Goal: Task Accomplishment & Management: Manage account settings

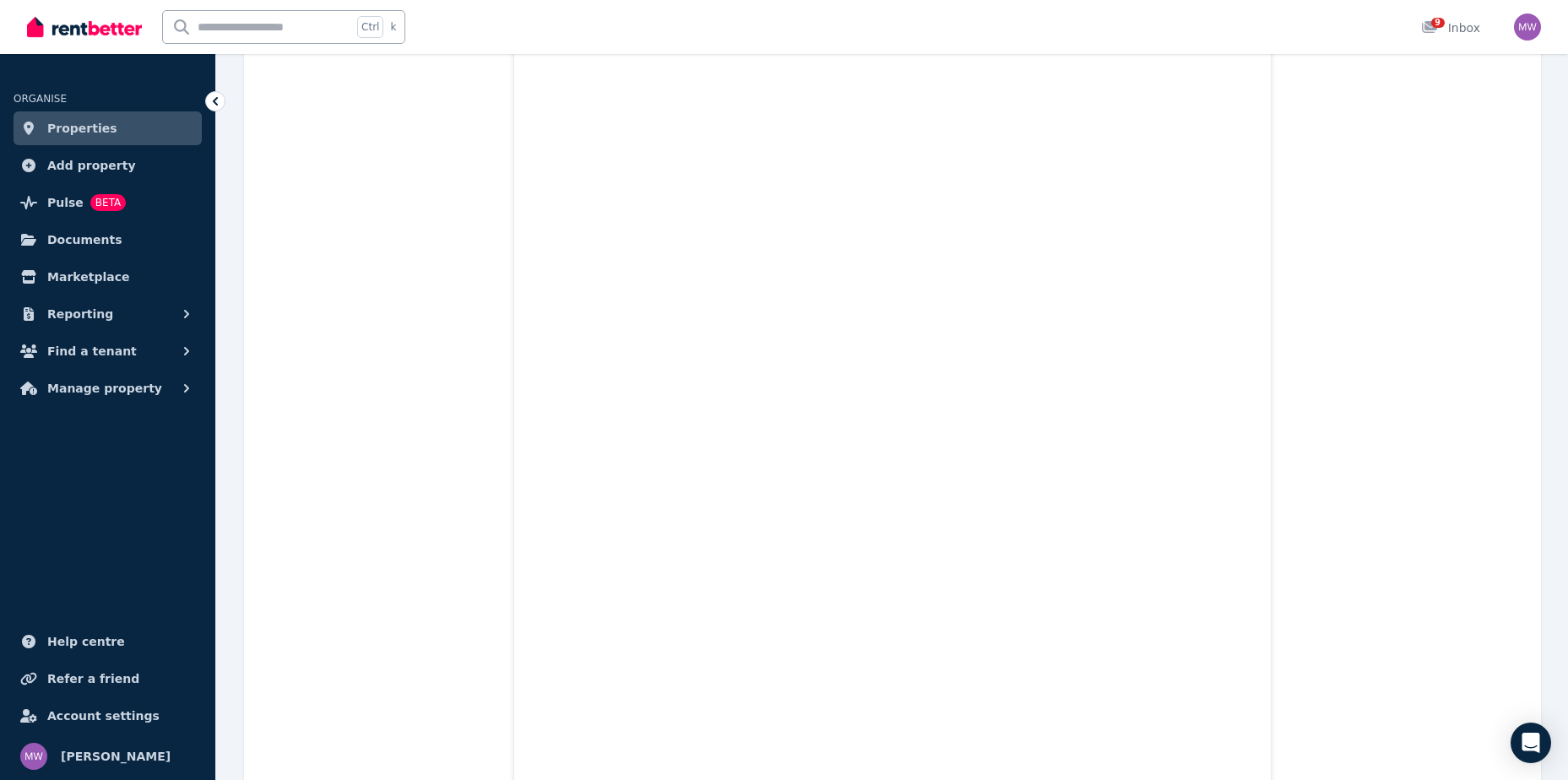
scroll to position [84, 0]
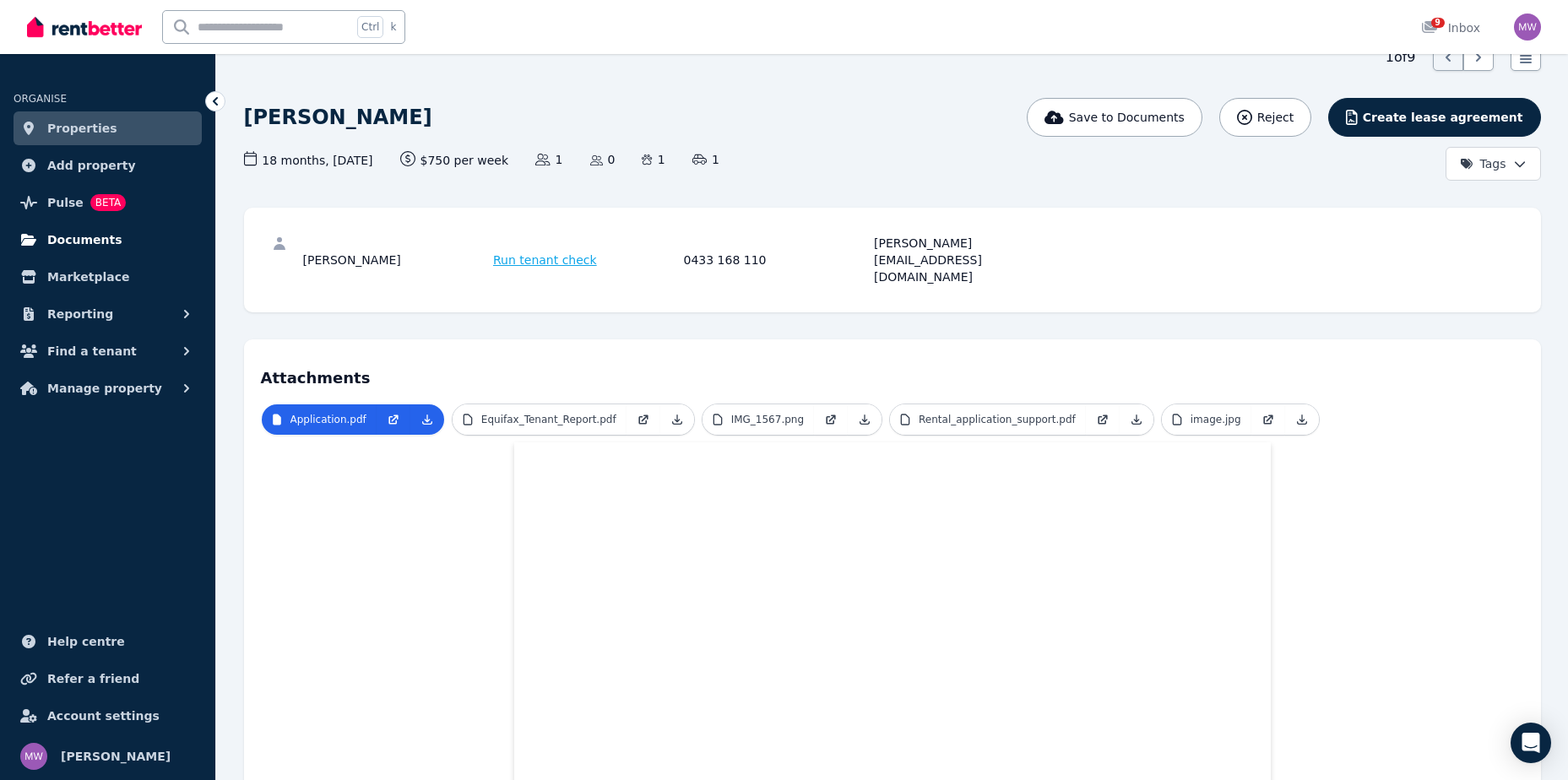
click at [86, 231] on span "Documents" at bounding box center [85, 240] width 75 height 20
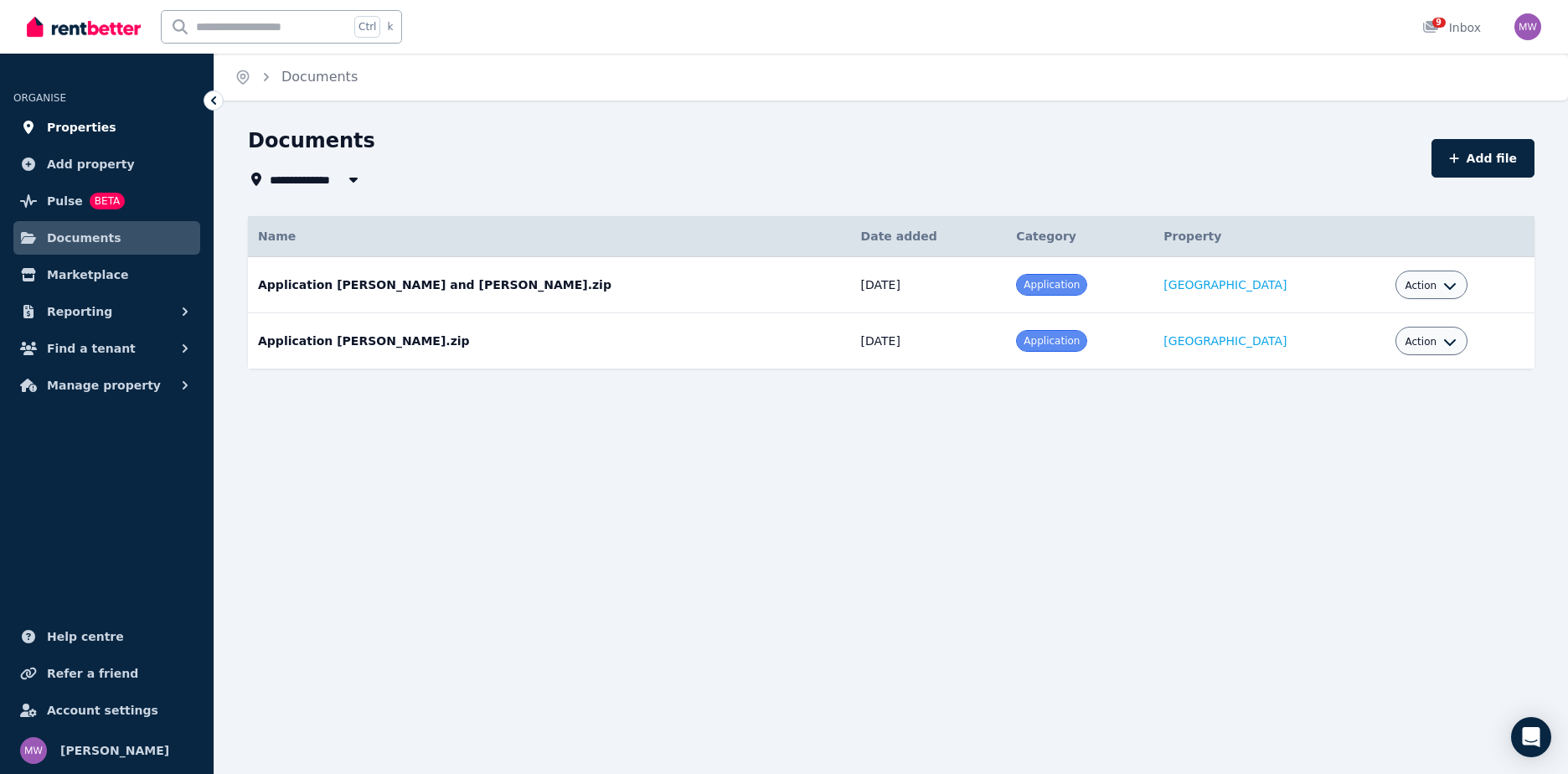
click at [64, 126] on span "Properties" at bounding box center [81, 127] width 70 height 20
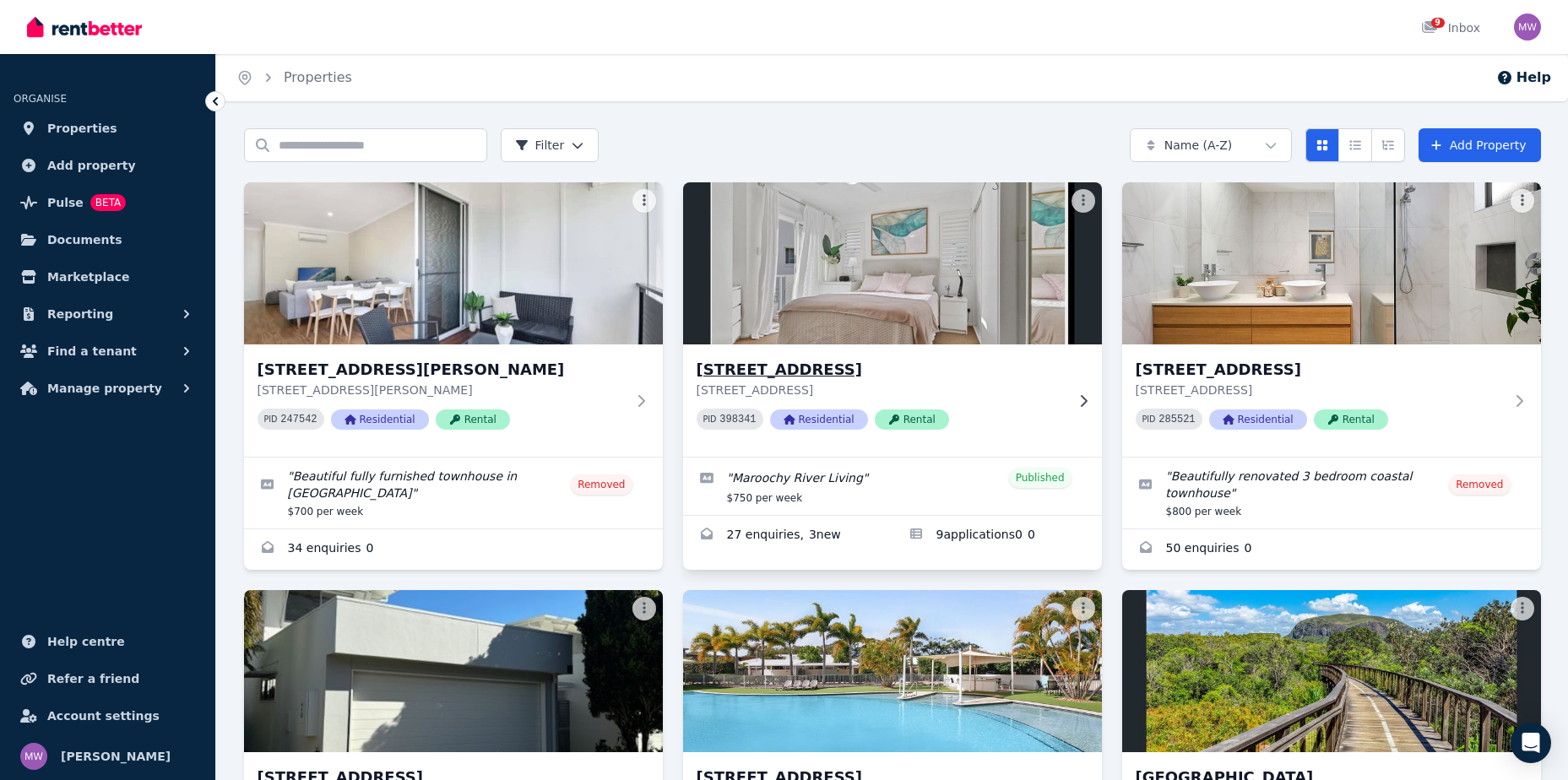
click at [893, 365] on h3 "[STREET_ADDRESS]" at bounding box center [881, 370] width 368 height 24
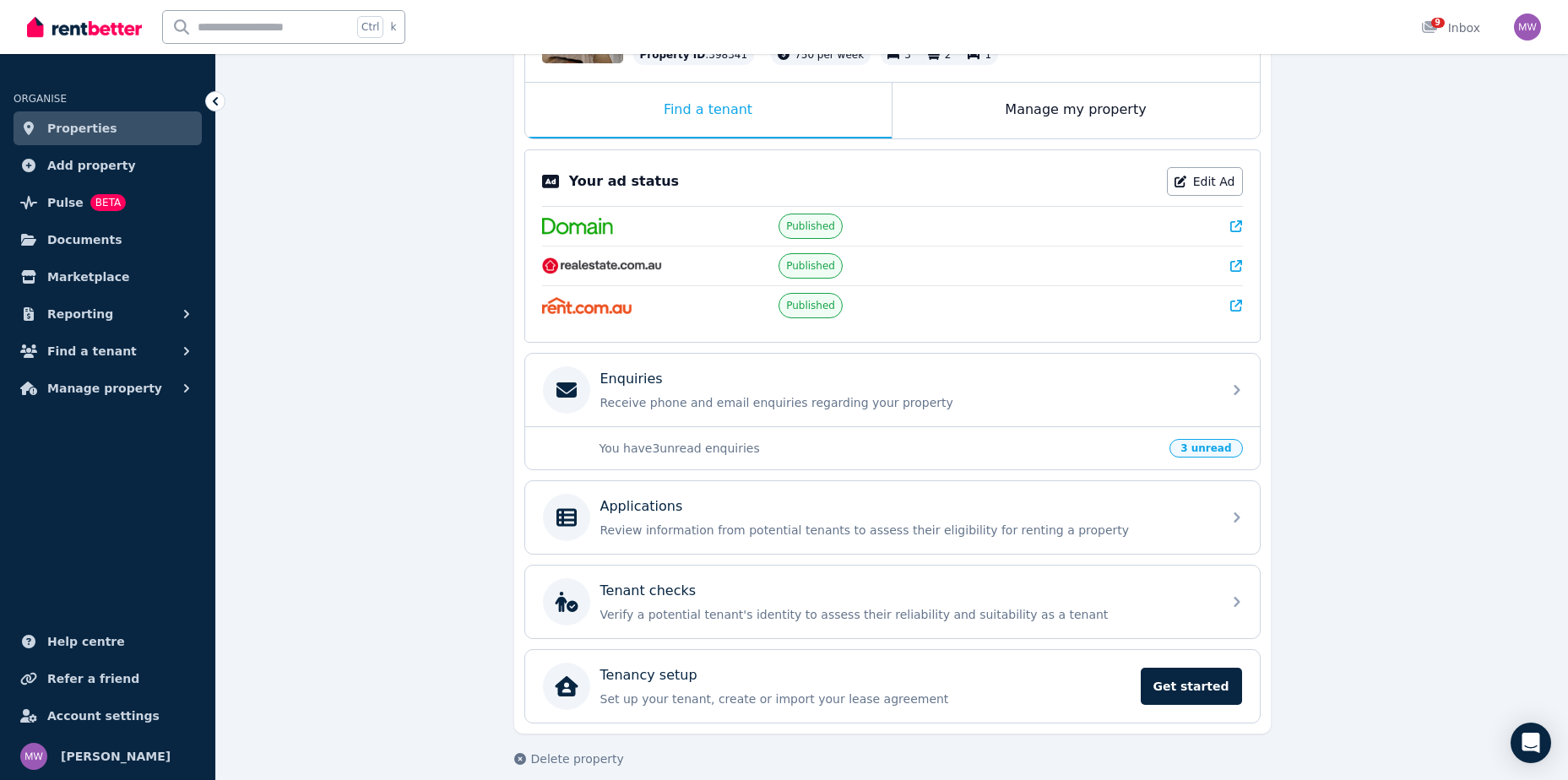
scroll to position [253, 0]
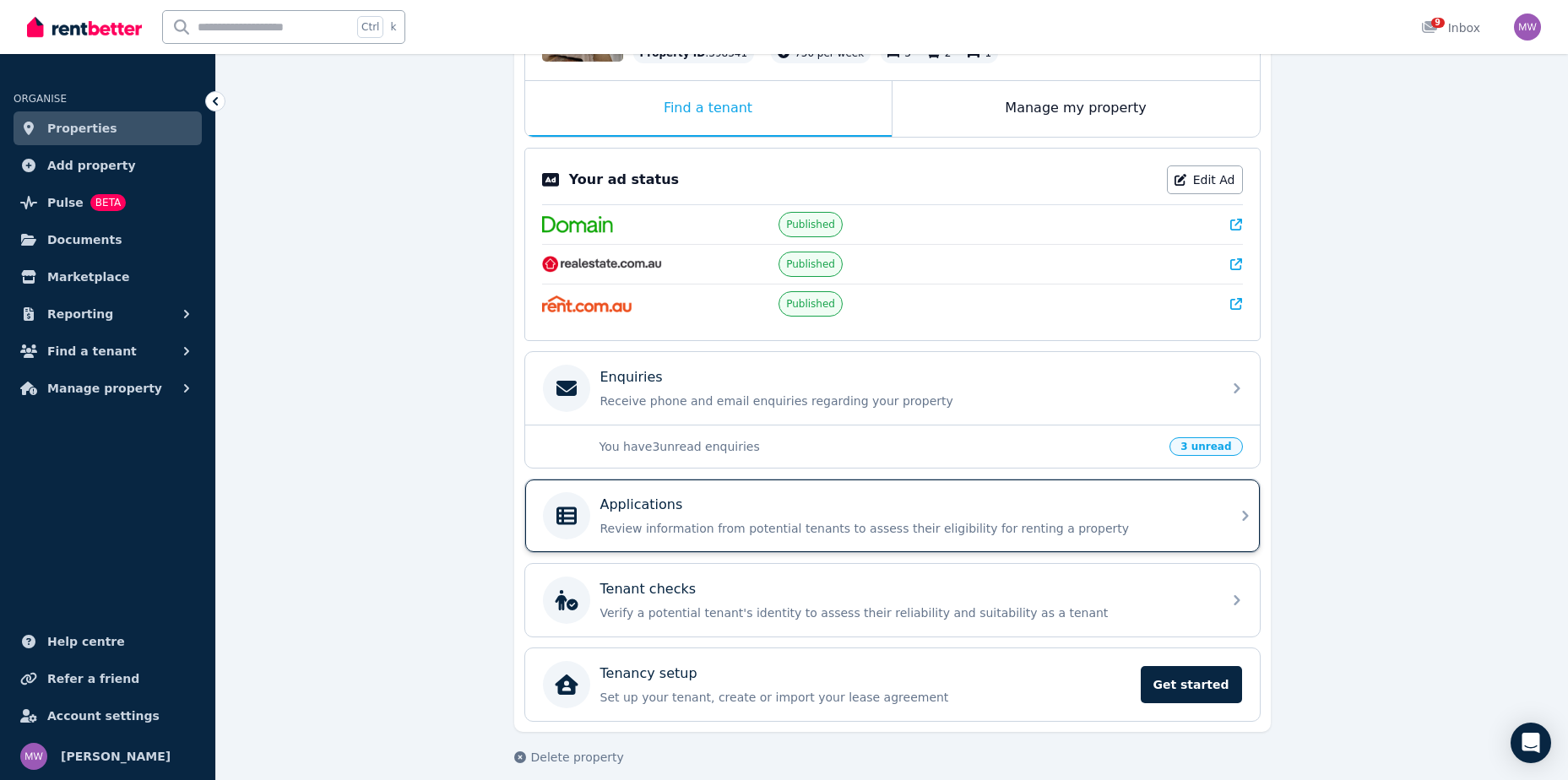
click at [848, 509] on div "Applications" at bounding box center [907, 505] width 612 height 20
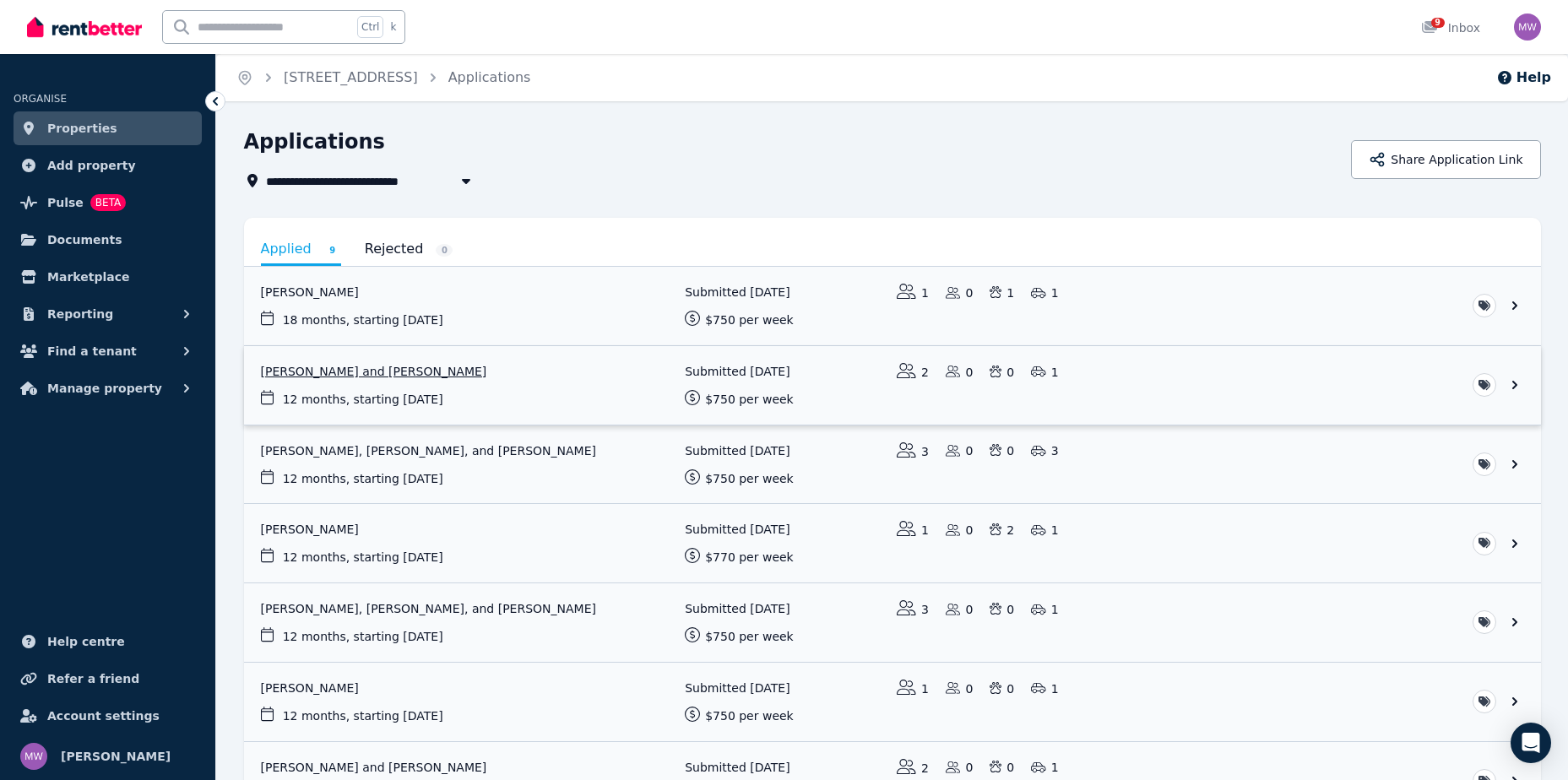
click at [432, 367] on link "View application: Sophie McGregor and Jane Spaulding" at bounding box center [893, 385] width 1298 height 78
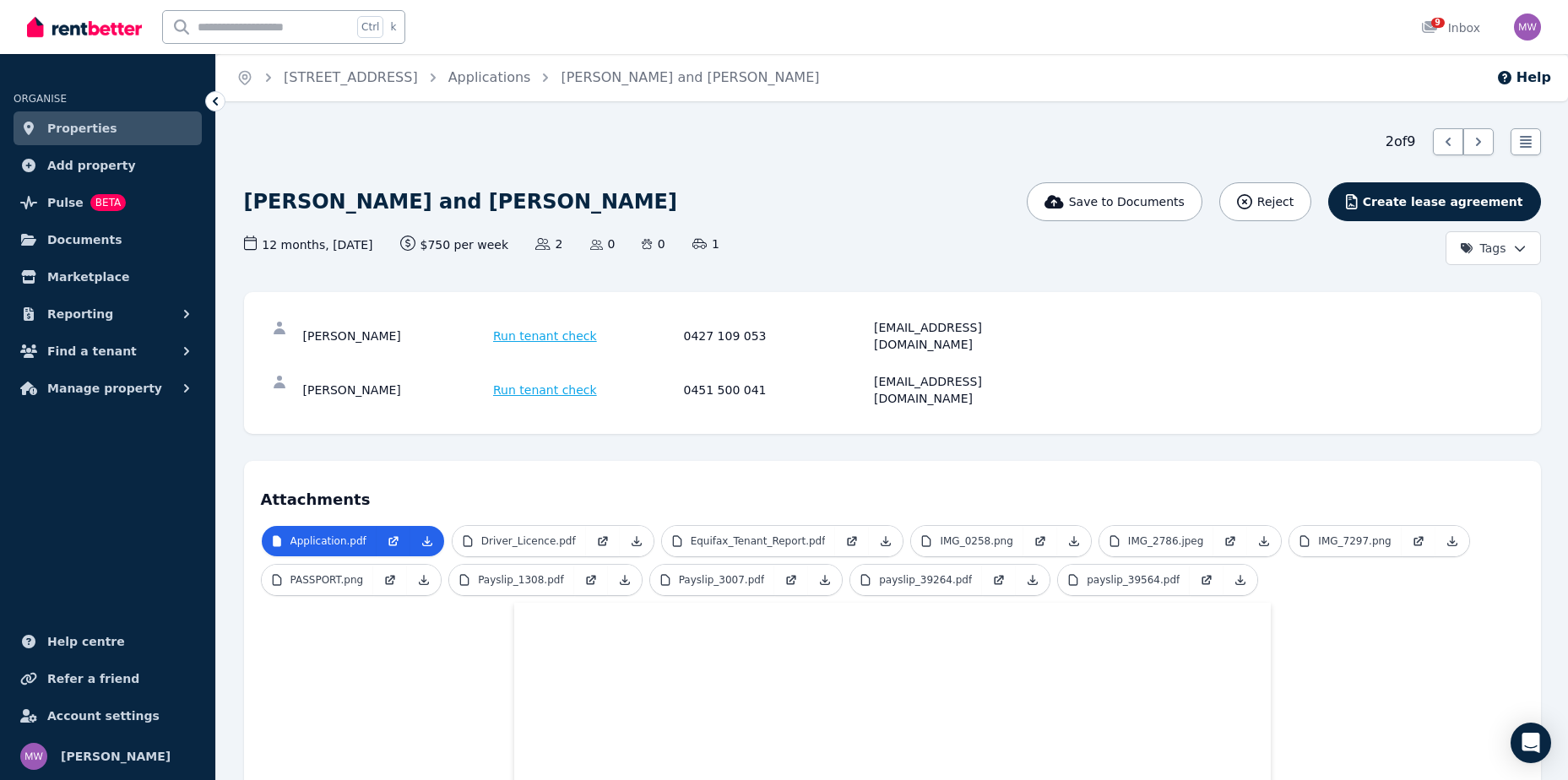
drag, startPoint x: 399, startPoint y: 334, endPoint x: 296, endPoint y: 327, distance: 103.2
click at [296, 327] on div "[PERSON_NAME] Run tenant check 0427 109 053 [EMAIL_ADDRESS][DOMAIN_NAME]" at bounding box center [893, 336] width 1263 height 54
copy div "[PERSON_NAME]"
drag, startPoint x: 762, startPoint y: 331, endPoint x: 676, endPoint y: 326, distance: 86.1
click at [676, 326] on div "[PERSON_NAME] Run tenant check 0427 109 053 [EMAIL_ADDRESS][DOMAIN_NAME]" at bounding box center [681, 337] width 756 height 34
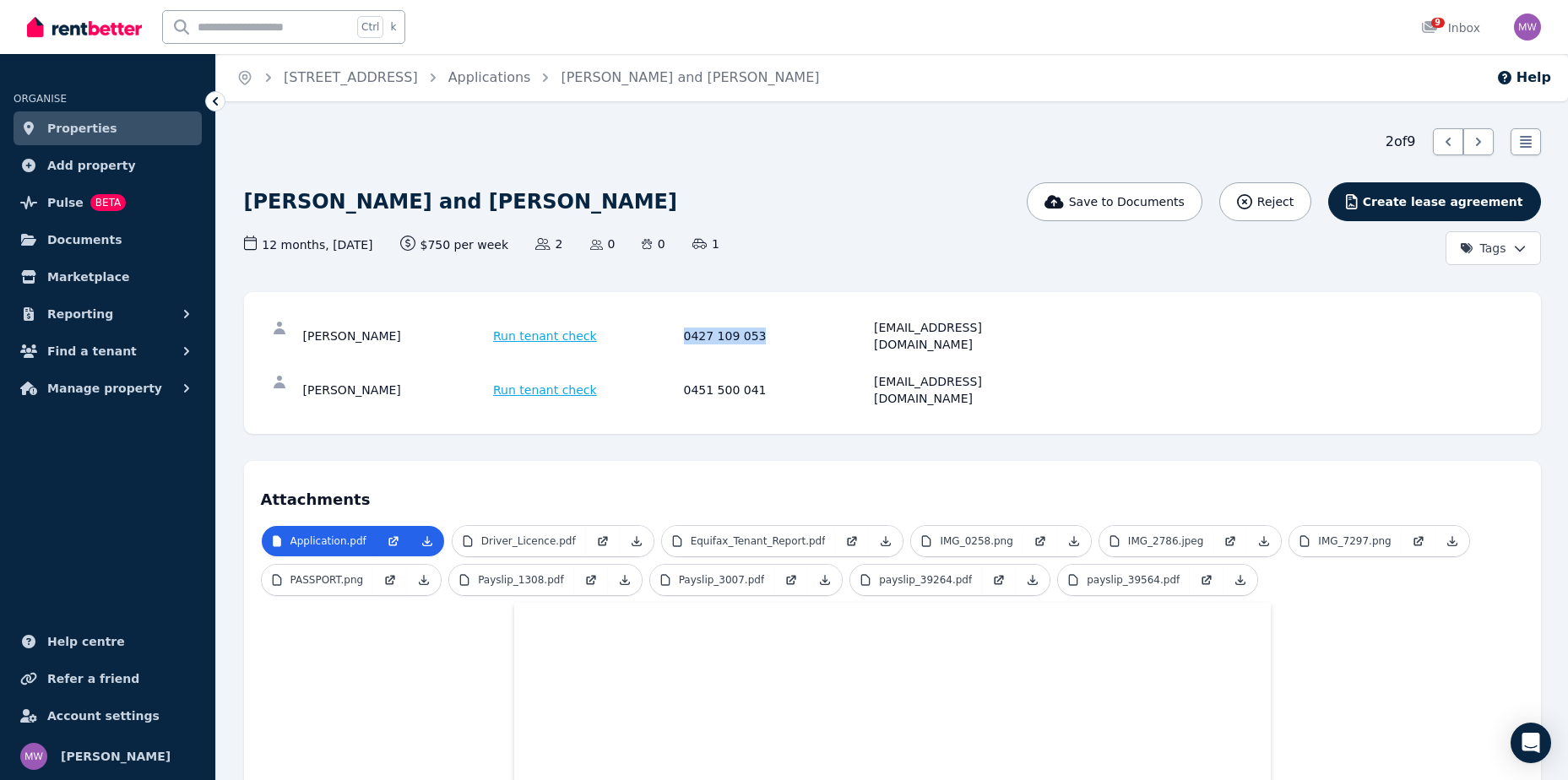
copy div "0427 109 053"
drag, startPoint x: 1006, startPoint y: 328, endPoint x: 868, endPoint y: 313, distance: 138.8
click at [868, 313] on div "Sophie McGregor Run tenant check 0427 109 053 soph.m2001@gmail.com" at bounding box center [893, 336] width 1263 height 54
copy div "soph.m2001@gmail.com"
drag, startPoint x: 381, startPoint y: 369, endPoint x: 308, endPoint y: 359, distance: 73.7
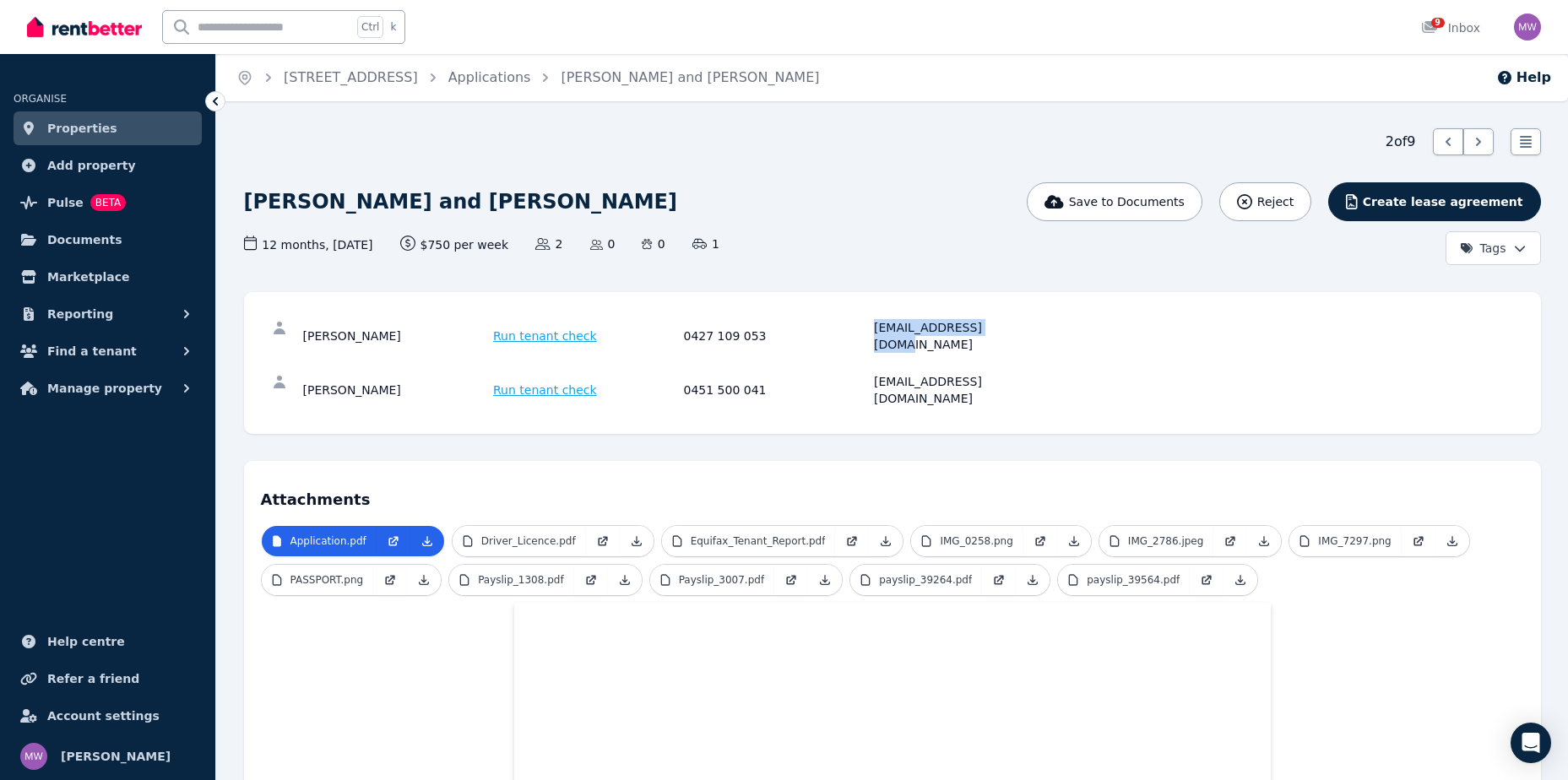
click at [308, 373] on div "Jane Spaulding" at bounding box center [396, 390] width 186 height 34
drag, startPoint x: 308, startPoint y: 359, endPoint x: 380, endPoint y: 369, distance: 72.7
click at [380, 373] on div "Jane Spaulding" at bounding box center [396, 390] width 186 height 34
drag, startPoint x: 385, startPoint y: 364, endPoint x: 276, endPoint y: 350, distance: 109.9
click at [276, 363] on div "Jane Spaulding Run tenant check 0451 500 041 janespaulding16@yahoo.com" at bounding box center [893, 390] width 1263 height 54
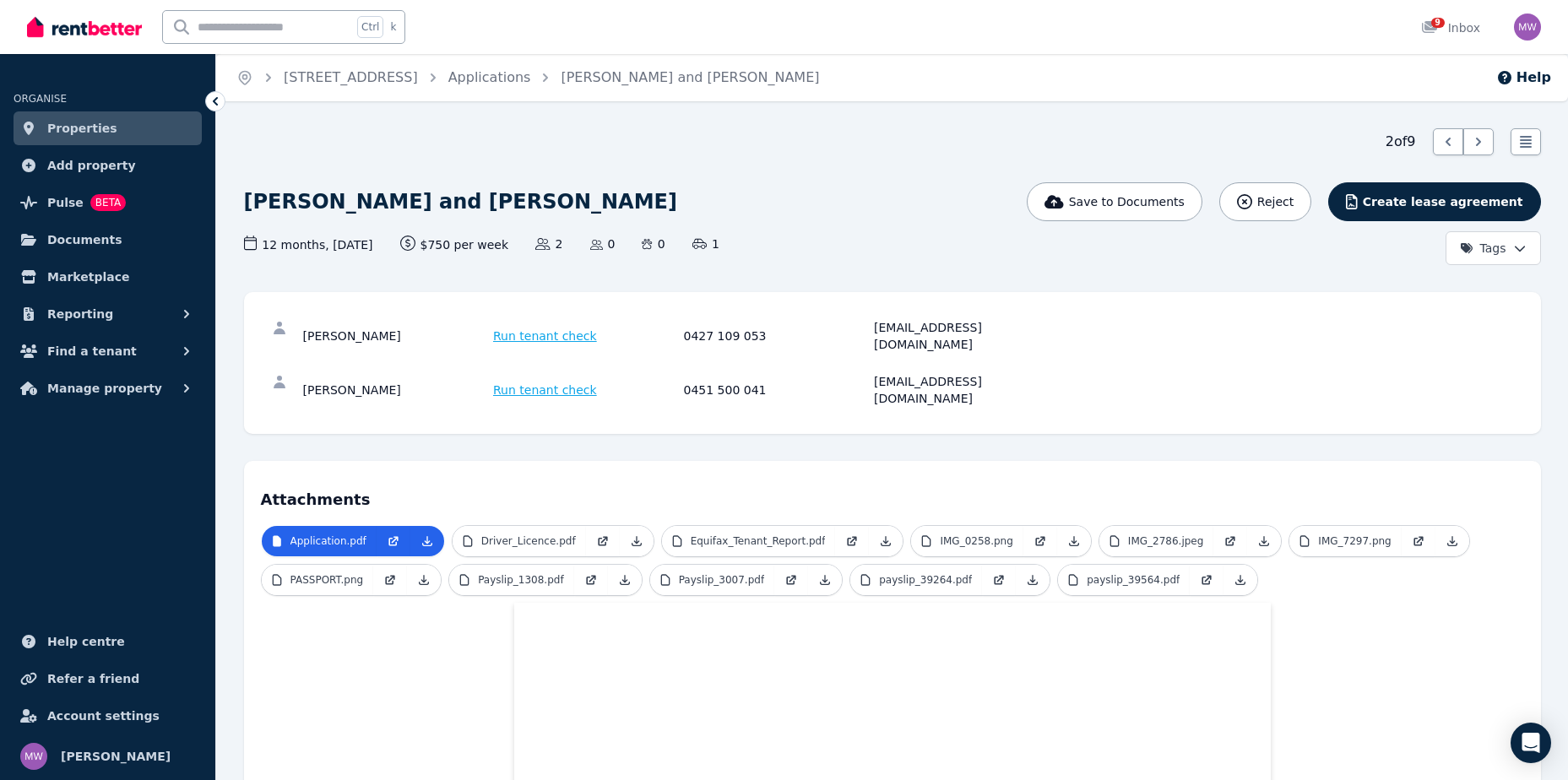
copy div "Jane Spaulding"
drag, startPoint x: 756, startPoint y: 365, endPoint x: 675, endPoint y: 355, distance: 81.6
click at [675, 363] on div "Jane Spaulding Run tenant check 0451 500 041 janespaulding16@yahoo.com" at bounding box center [893, 390] width 1263 height 54
copy div "0451 500 041"
drag, startPoint x: 1033, startPoint y: 367, endPoint x: 866, endPoint y: 376, distance: 167.2
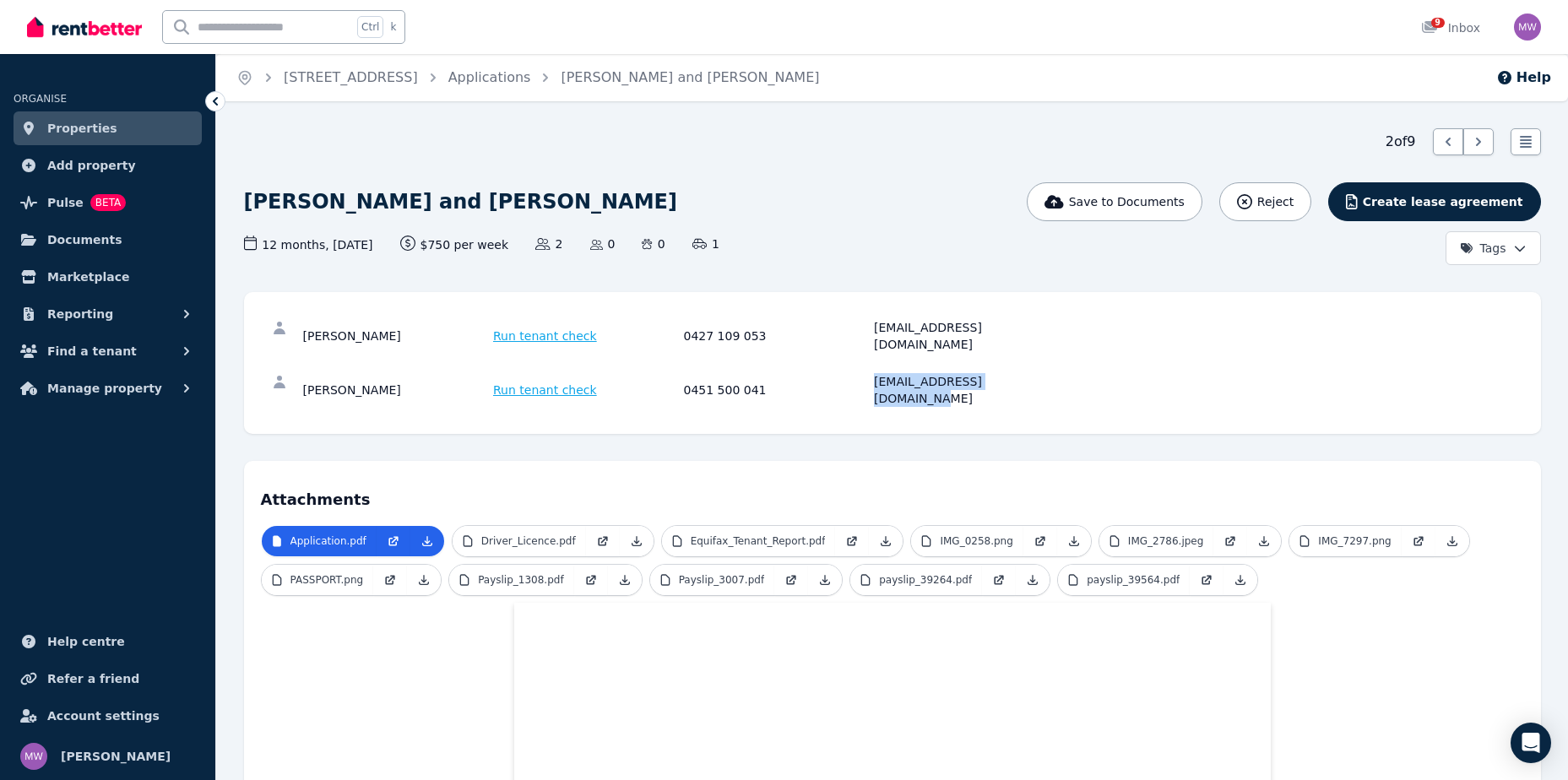
click at [866, 376] on div "Jane Spaulding Run tenant check 0451 500 041 janespaulding16@yahoo.com" at bounding box center [893, 390] width 1263 height 54
copy div "janespaulding16@yahoo.com"
drag, startPoint x: 377, startPoint y: 326, endPoint x: 285, endPoint y: 318, distance: 92.3
click at [285, 318] on div "Sophie McGregor Run tenant check 0427 109 053 soph.m2001@gmail.com" at bounding box center [893, 336] width 1263 height 54
copy div "Sophie McGregor"
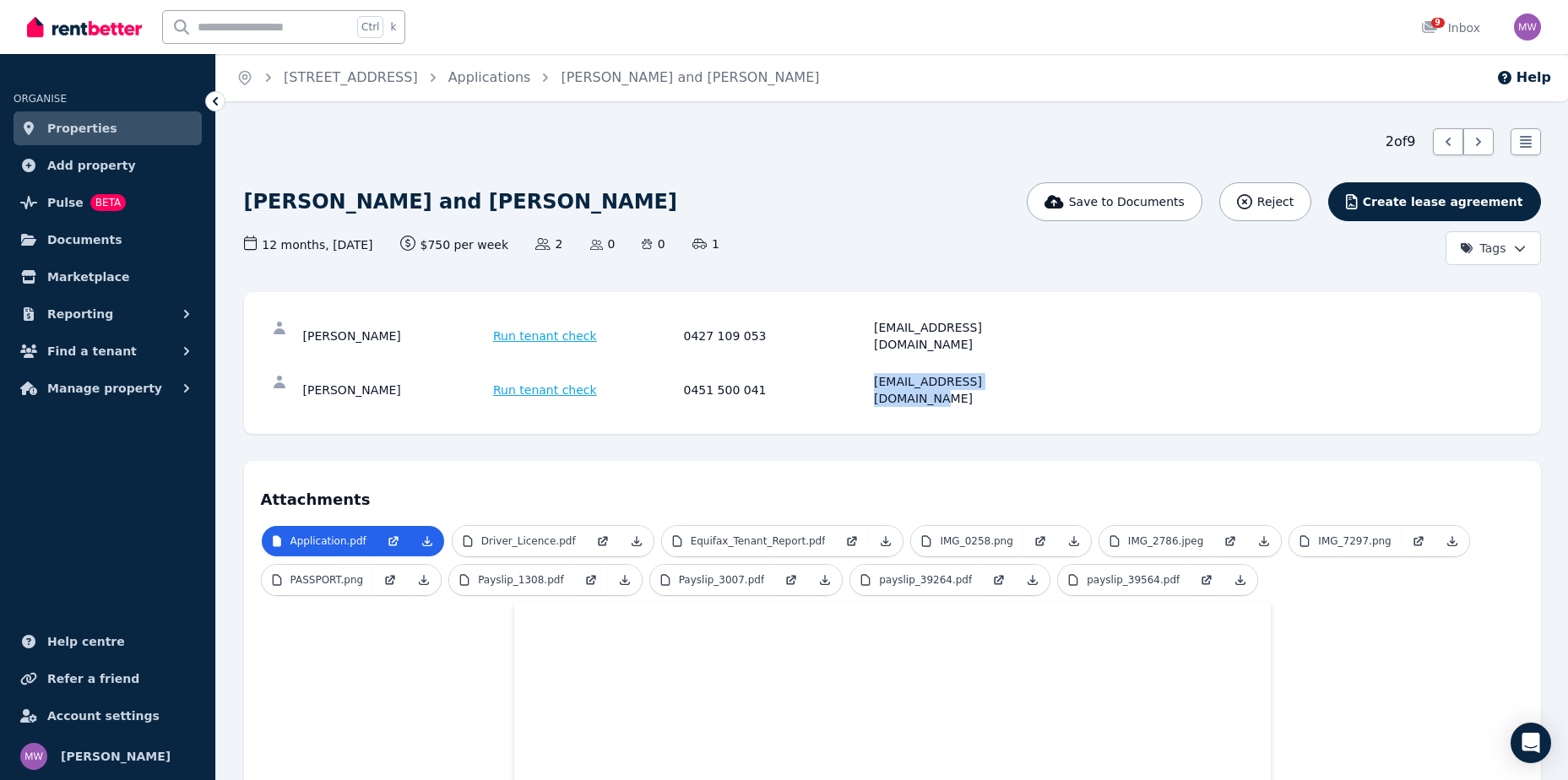
drag, startPoint x: 382, startPoint y: 363, endPoint x: 284, endPoint y: 354, distance: 98.4
click at [284, 363] on div "Jane Spaulding Run tenant check 0451 500 041 janespaulding16@yahoo.com" at bounding box center [893, 390] width 1263 height 54
copy div "Jane Spaulding"
